Goal: Transaction & Acquisition: Subscribe to service/newsletter

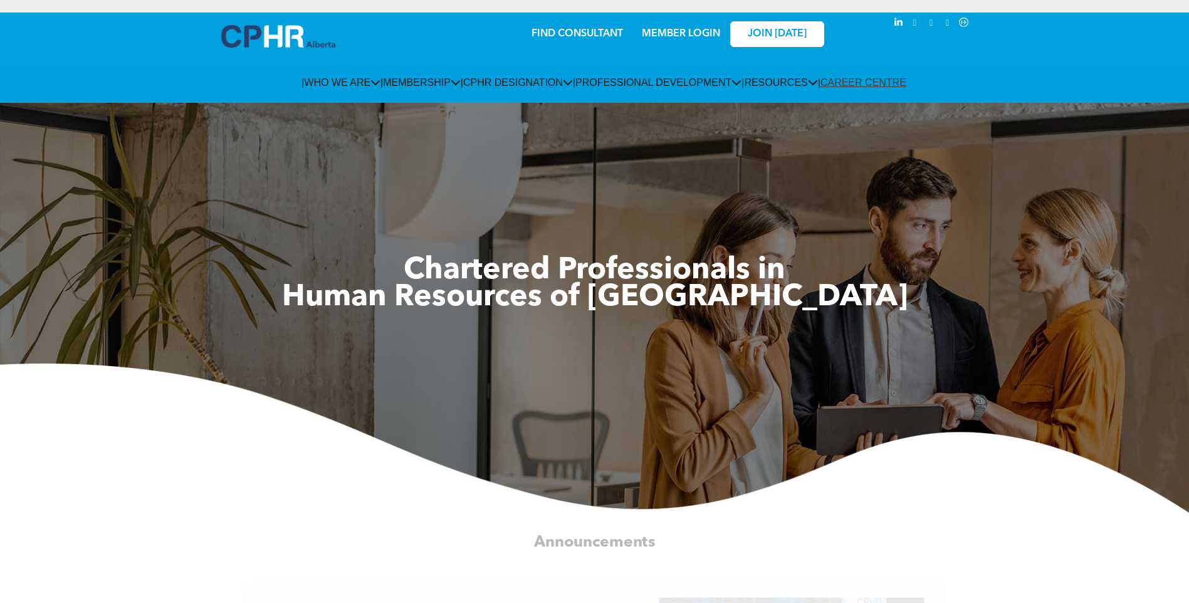
click at [699, 37] on link "MEMBER LOGIN" at bounding box center [681, 34] width 78 height 10
click at [653, 31] on link "MEMBER LOGIN" at bounding box center [681, 34] width 78 height 10
click at [681, 36] on link "MEMBER LOGIN" at bounding box center [681, 34] width 78 height 10
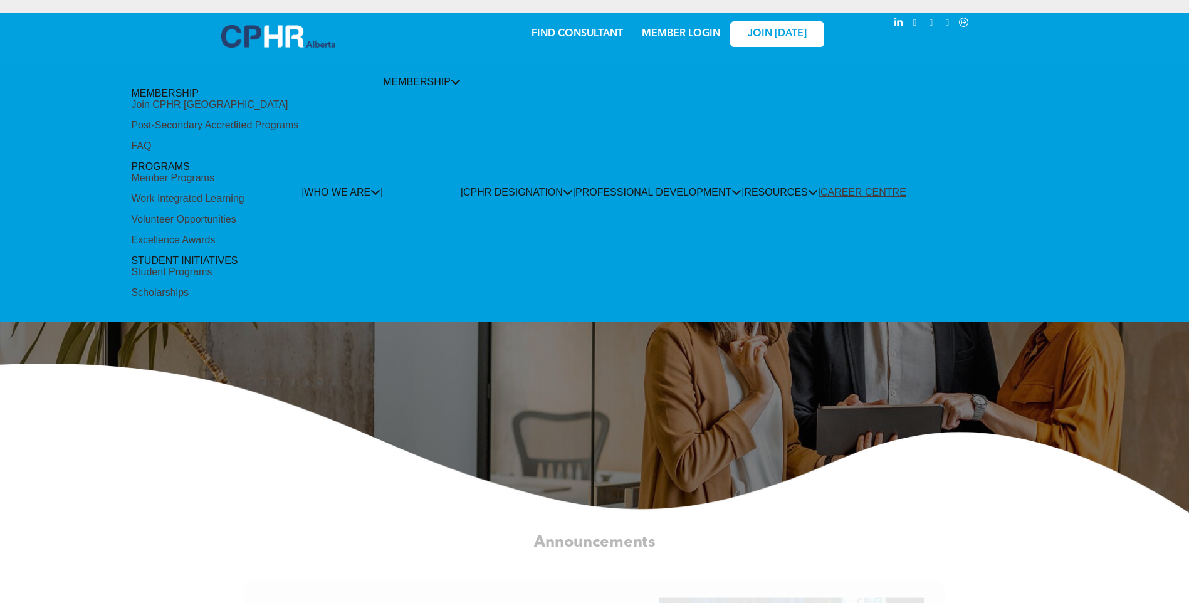
click at [216, 147] on div "MEMBERSHIP Join CPHR Alberta Post-Secondary Accredited Programs FAQ" at bounding box center [295, 124] width 329 height 73
click at [216, 110] on div "Join CPHR [GEOGRAPHIC_DATA]" at bounding box center [209, 104] width 157 height 11
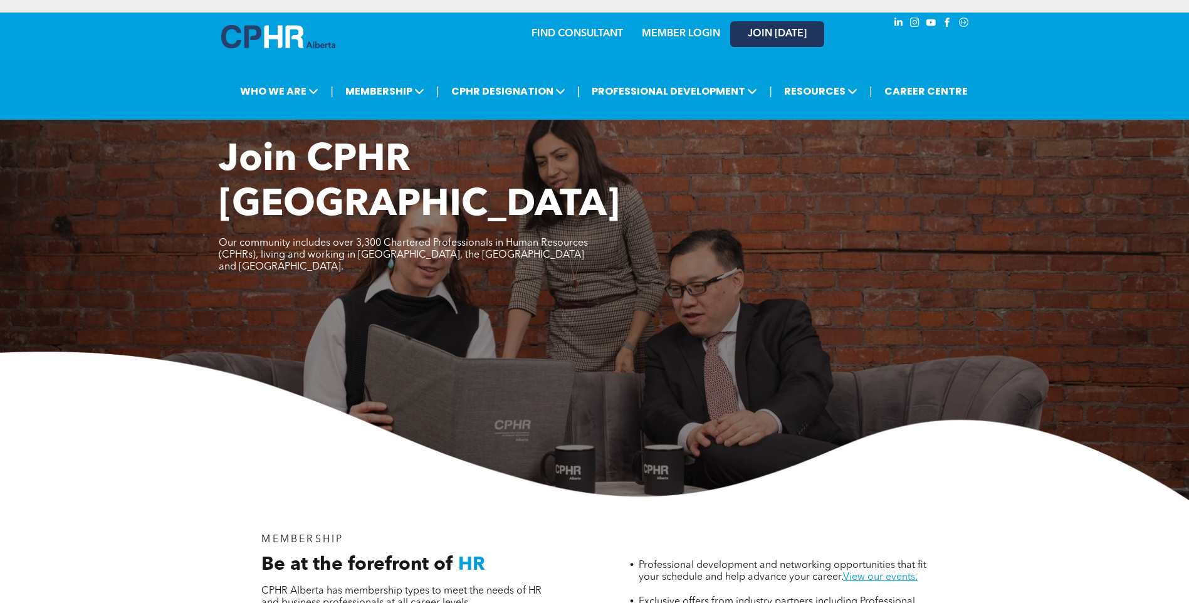
click at [794, 35] on span "JOIN [DATE]" at bounding box center [777, 34] width 59 height 12
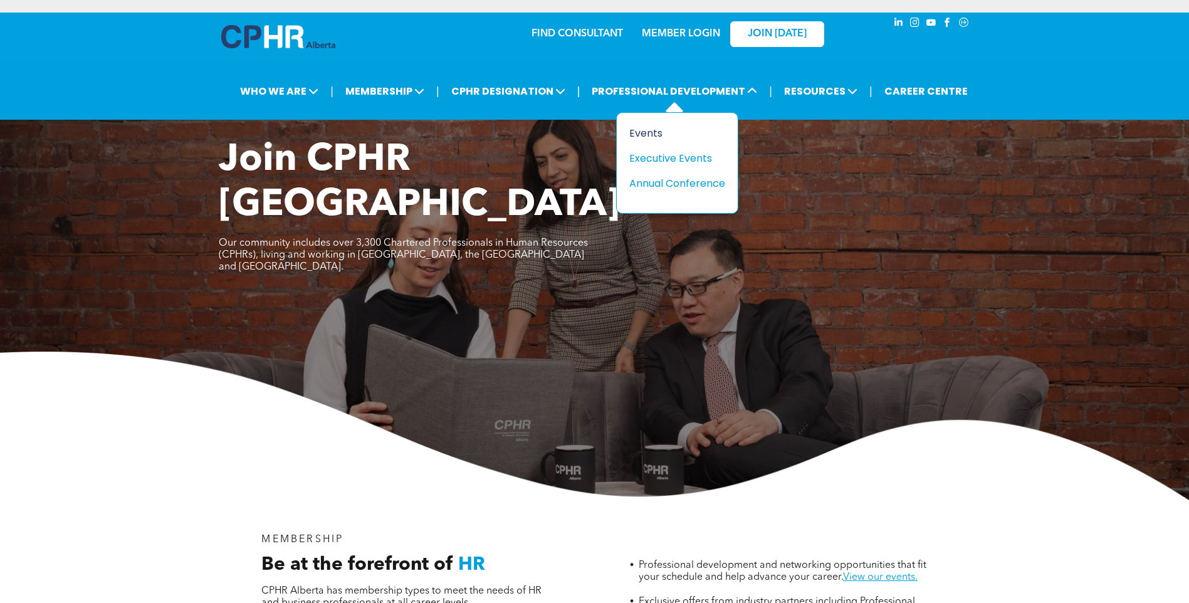
click at [645, 130] on div "Events" at bounding box center [672, 133] width 86 height 16
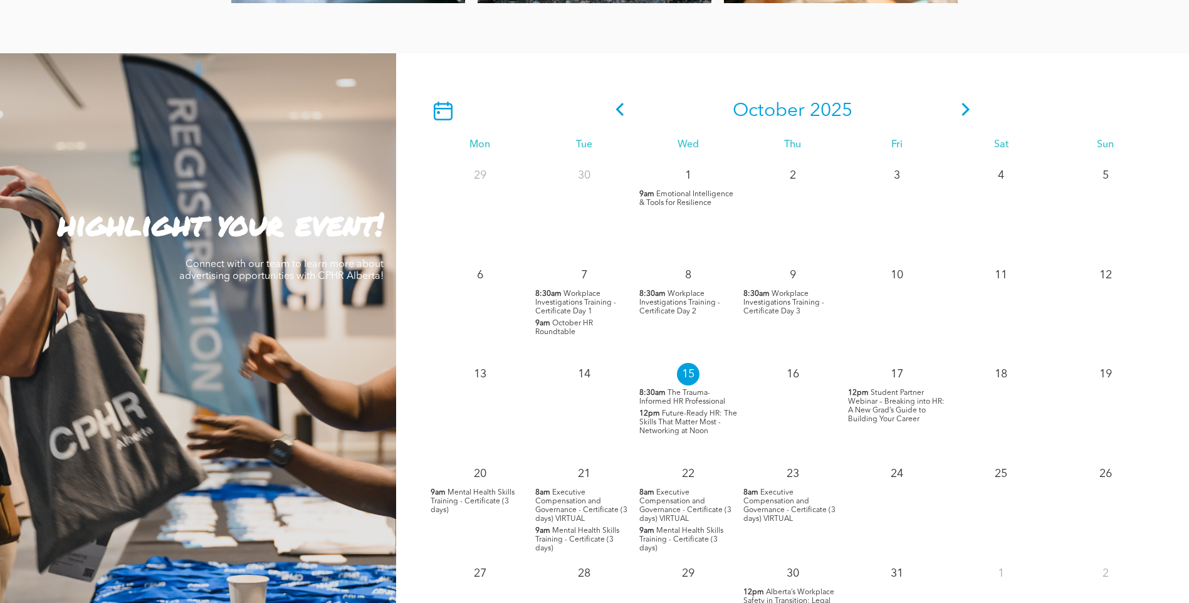
scroll to position [1065, 0]
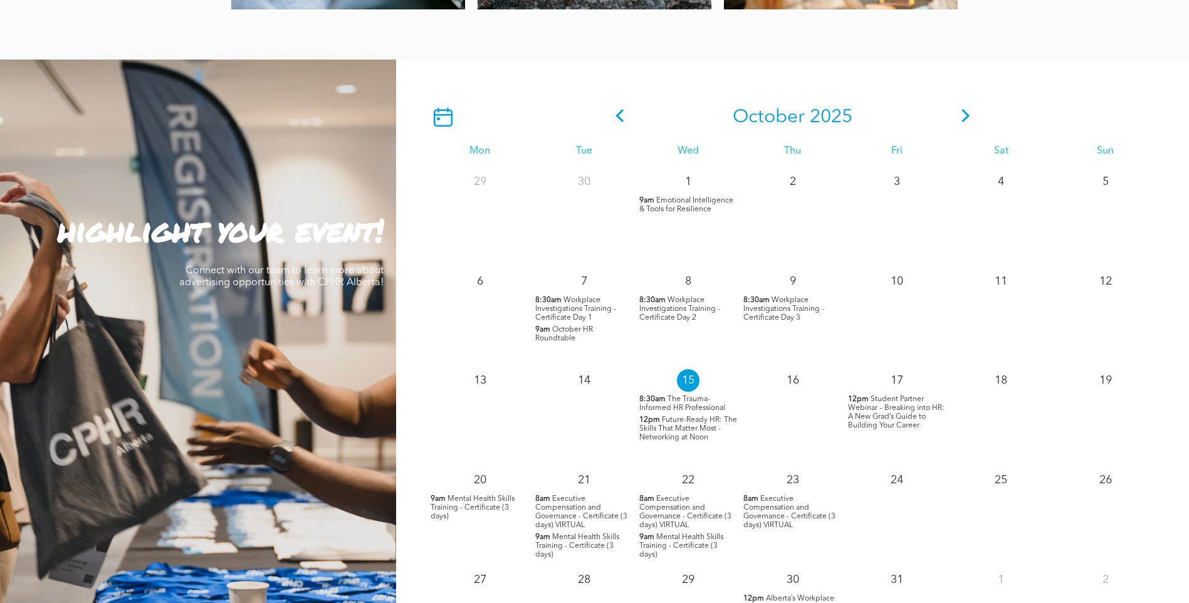
click at [964, 118] on icon at bounding box center [965, 115] width 19 height 13
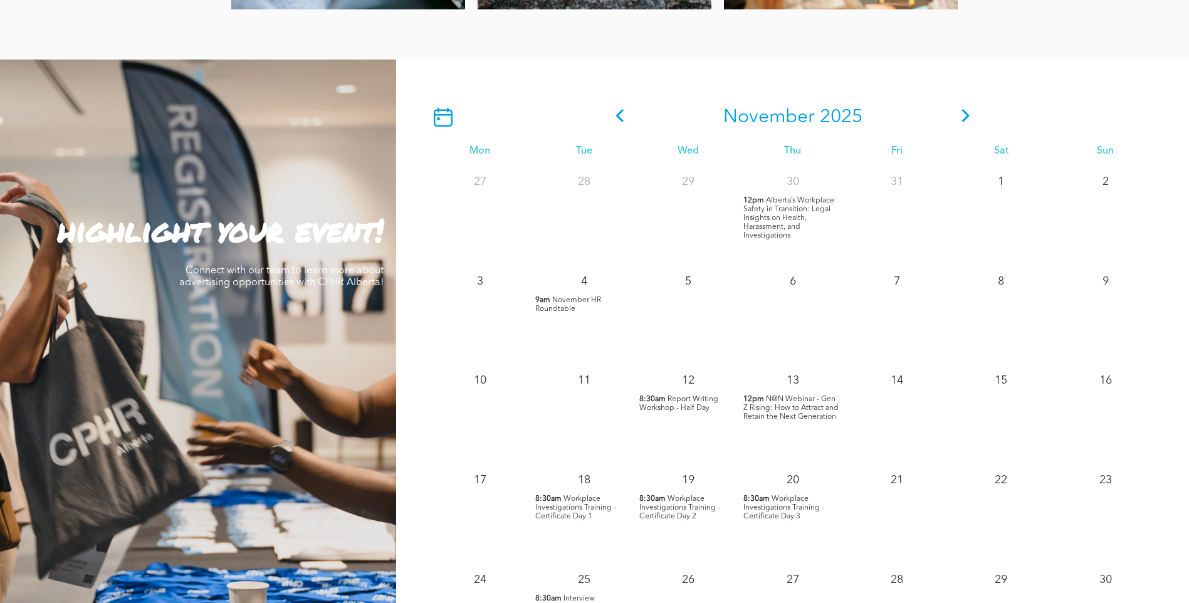
click at [960, 116] on icon at bounding box center [965, 115] width 19 height 13
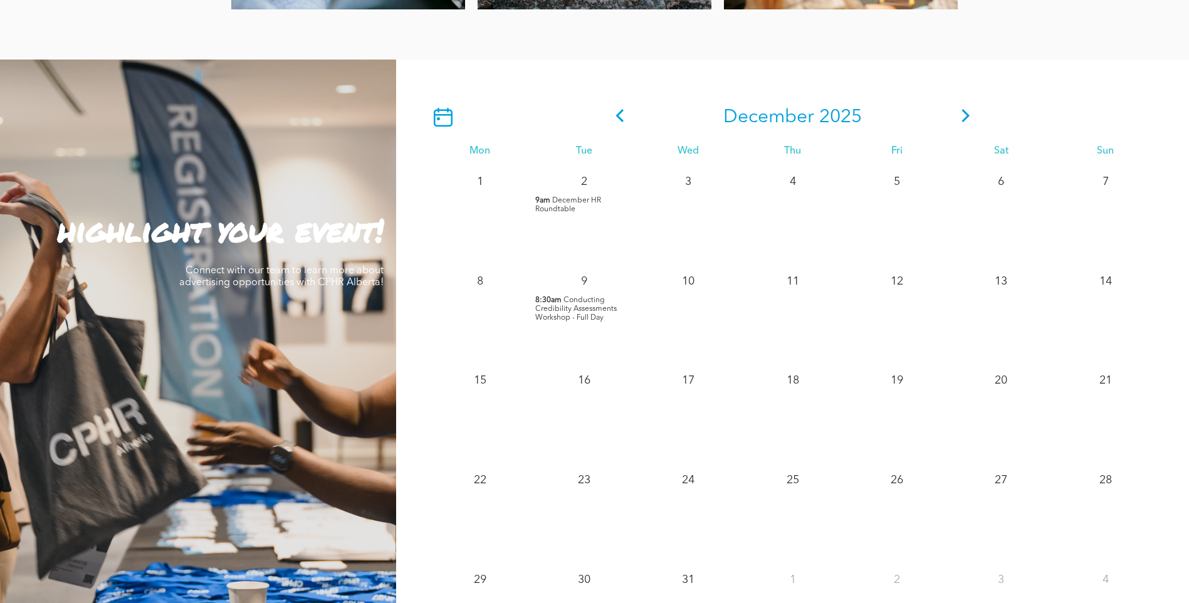
click at [963, 117] on icon at bounding box center [965, 115] width 19 height 13
click at [964, 117] on icon at bounding box center [965, 115] width 19 height 13
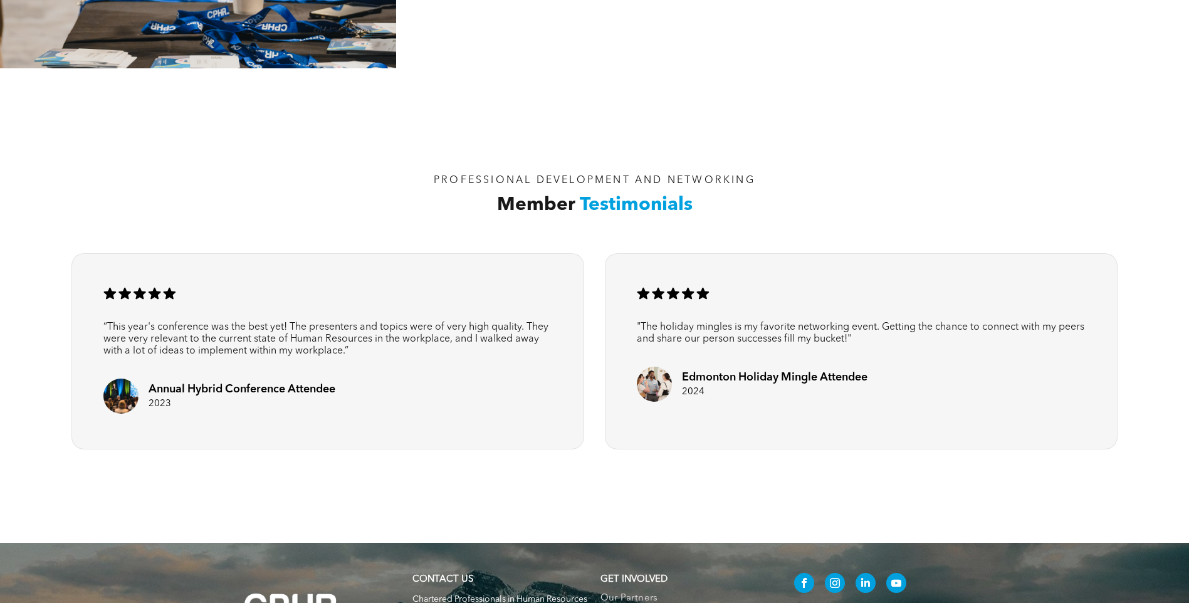
scroll to position [1692, 0]
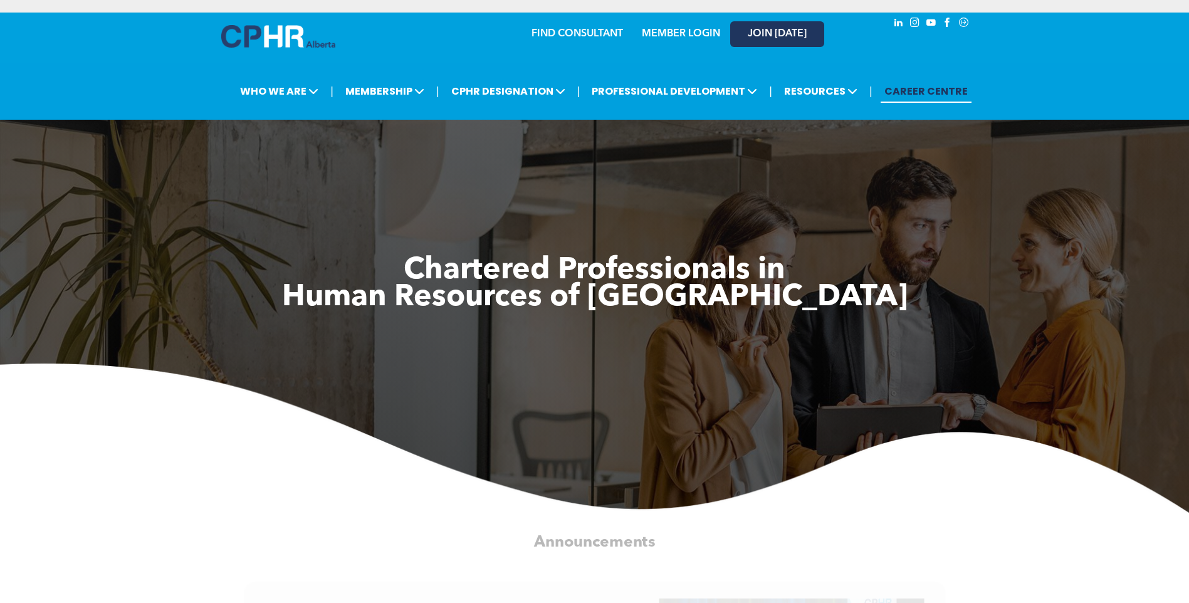
click at [759, 31] on span "JOIN [DATE]" at bounding box center [777, 34] width 59 height 12
